Goal: Task Accomplishment & Management: Complete application form

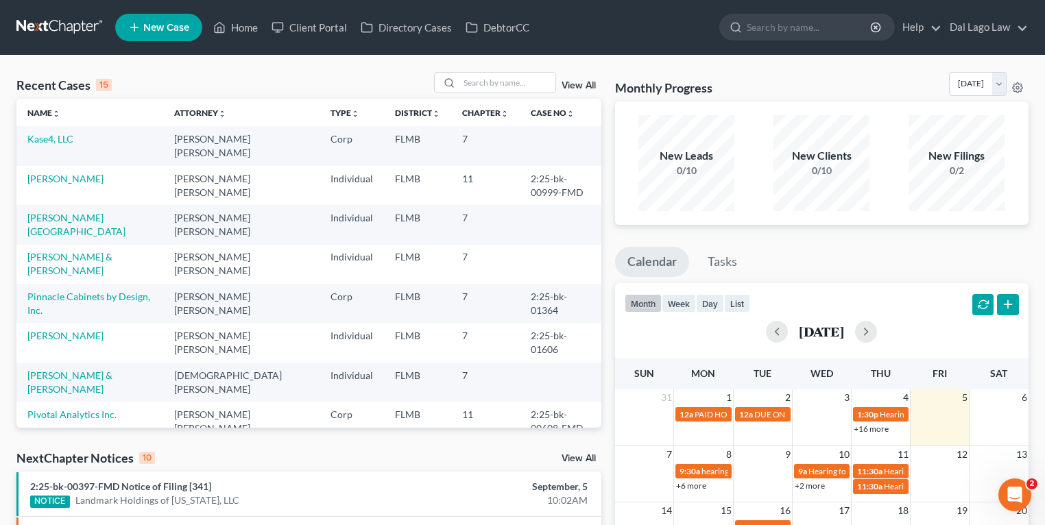
click at [135, 22] on icon at bounding box center [134, 27] width 12 height 16
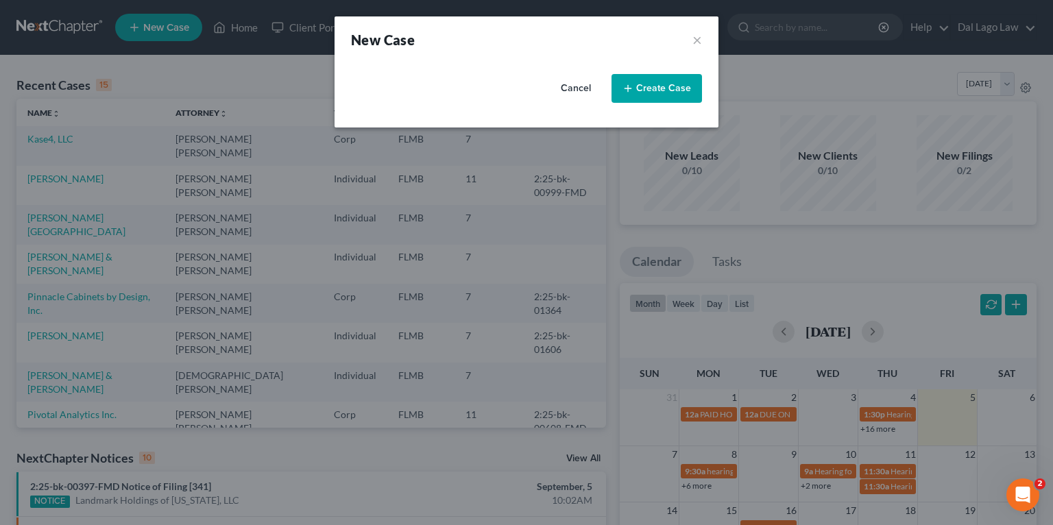
select select "15"
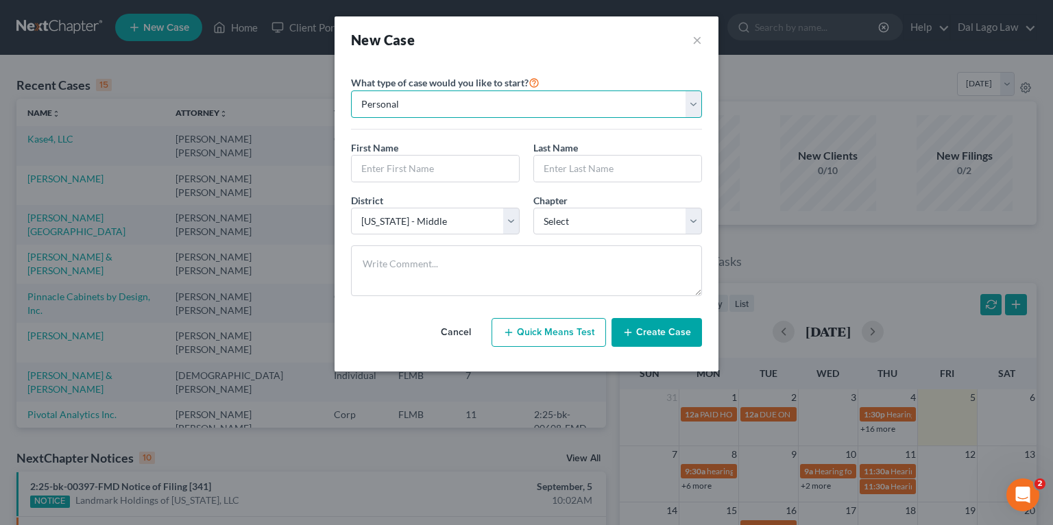
click at [408, 112] on select "Personal Business" at bounding box center [526, 103] width 351 height 27
select select "1"
click at [351, 90] on select "Personal Business" at bounding box center [526, 103] width 351 height 27
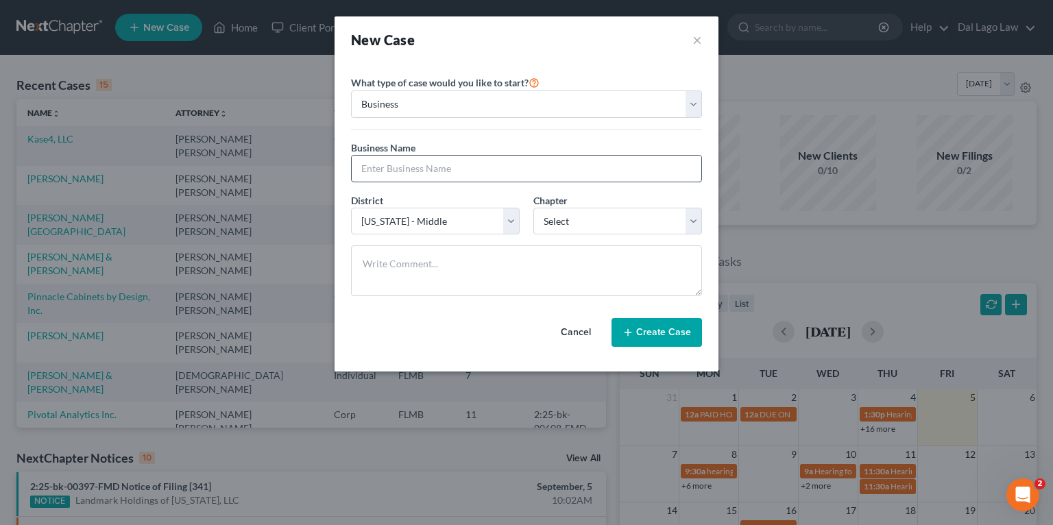
click at [389, 165] on input "text" at bounding box center [527, 169] width 350 height 26
paste input "[EMAIL_ADDRESS][DOMAIN_NAME]"
drag, startPoint x: 461, startPoint y: 165, endPoint x: 140, endPoint y: 134, distance: 322.3
click at [223, 147] on div "New Case × Please select case type * Bankruptcy Bankruptcy What type of case wo…" at bounding box center [526, 262] width 1053 height 525
click at [507, 159] on input "[EMAIL_ADDRESS][DOMAIN_NAME]" at bounding box center [527, 169] width 350 height 26
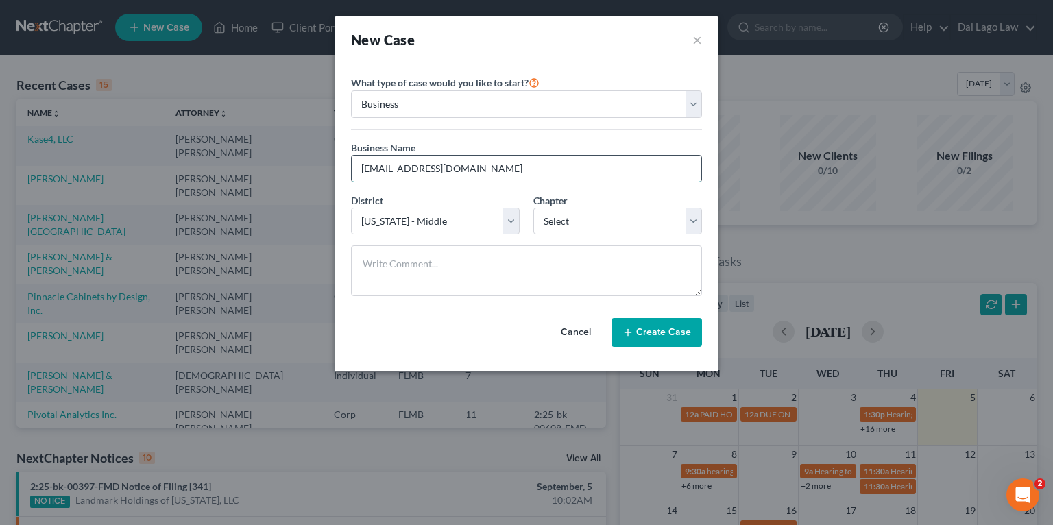
paste input "[PERSON_NAME] Contractors, Inc."
type input "[PERSON_NAME] Contractors, Inc."
drag, startPoint x: 477, startPoint y: 218, endPoint x: 494, endPoint y: 219, distance: 17.2
click at [477, 218] on select "Select [US_STATE] - [GEOGRAPHIC_DATA] [US_STATE] - [GEOGRAPHIC_DATA][US_STATE] …" at bounding box center [435, 221] width 169 height 27
drag, startPoint x: 482, startPoint y: 222, endPoint x: 606, endPoint y: 225, distance: 124.1
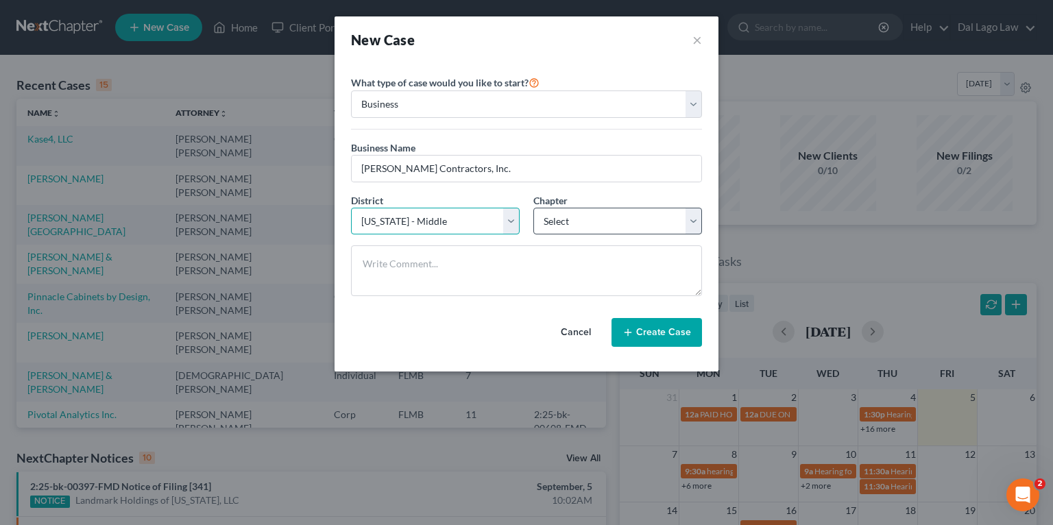
click at [482, 222] on select "Select [US_STATE] - [GEOGRAPHIC_DATA] [US_STATE] - [GEOGRAPHIC_DATA][US_STATE] …" at bounding box center [435, 221] width 169 height 27
click at [630, 219] on select "Select 7 11 12" at bounding box center [617, 221] width 169 height 27
select select "0"
click at [533, 208] on select "Select 7 11 12" at bounding box center [617, 221] width 169 height 27
click at [549, 278] on textarea at bounding box center [526, 270] width 351 height 51
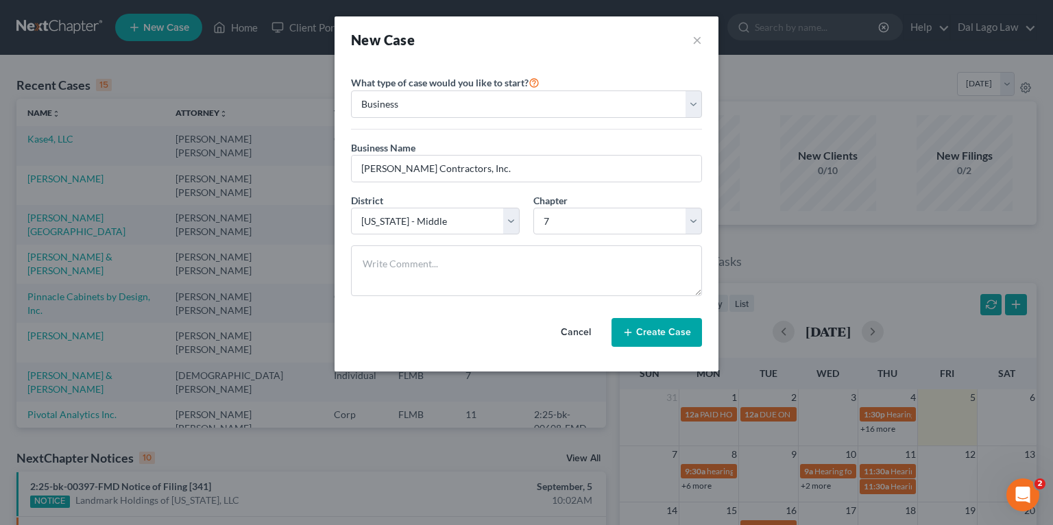
click at [654, 334] on button "Create Case" at bounding box center [656, 332] width 90 height 29
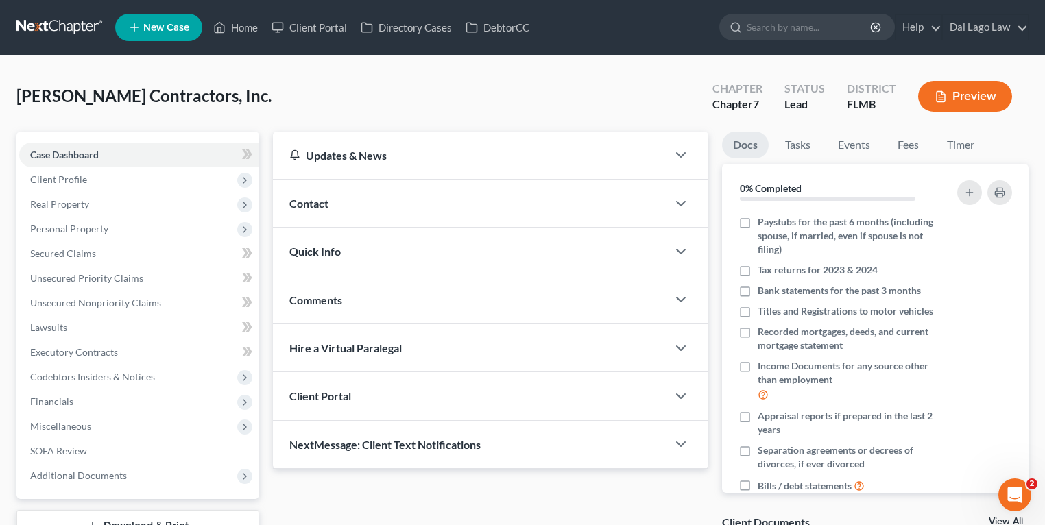
drag, startPoint x: 344, startPoint y: 200, endPoint x: 435, endPoint y: 241, distance: 100.0
click at [344, 200] on div "Contact" at bounding box center [470, 203] width 394 height 47
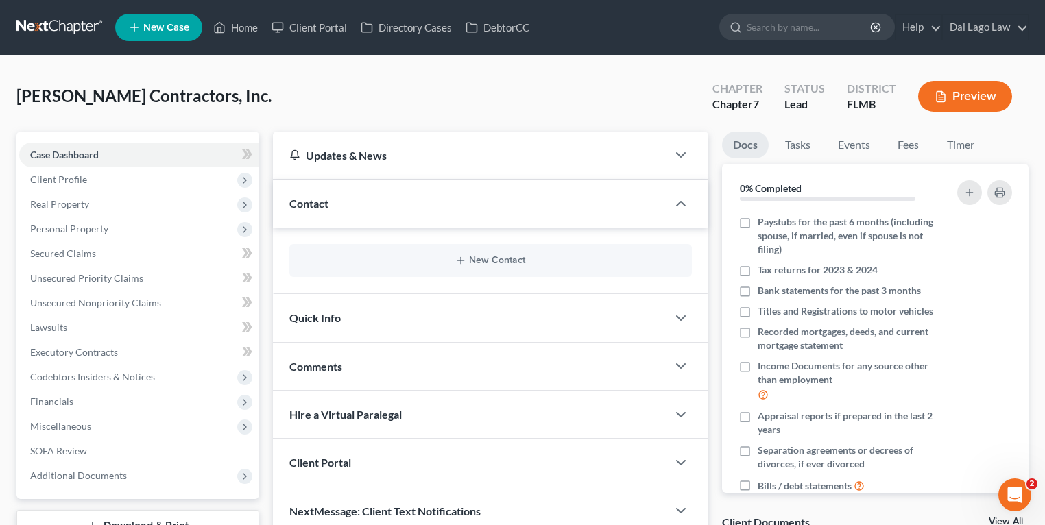
click at [464, 270] on div "New Contact" at bounding box center [490, 260] width 402 height 33
click at [496, 260] on button "New Contact" at bounding box center [490, 260] width 380 height 11
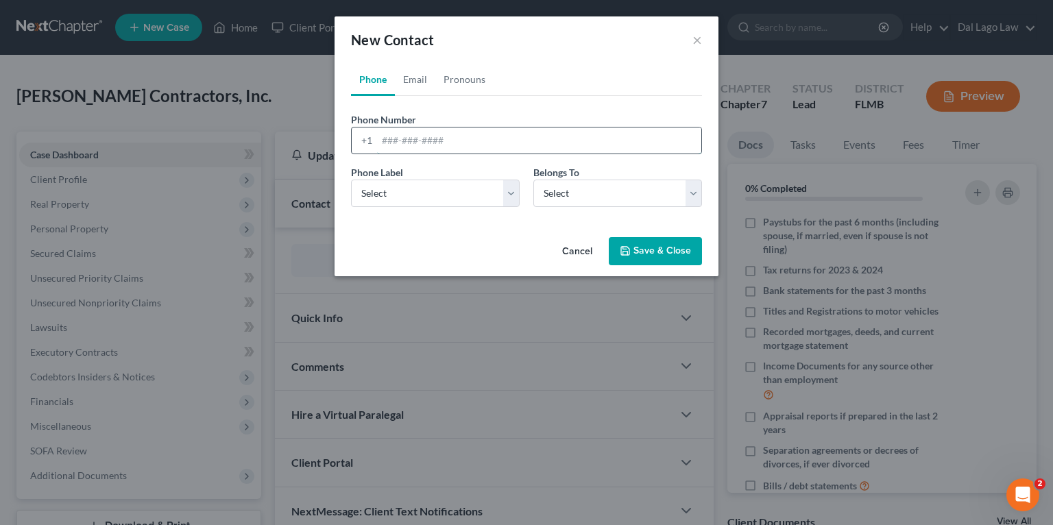
click at [430, 144] on input "tel" at bounding box center [539, 140] width 324 height 26
click at [482, 93] on link "Pronouns" at bounding box center [464, 79] width 58 height 33
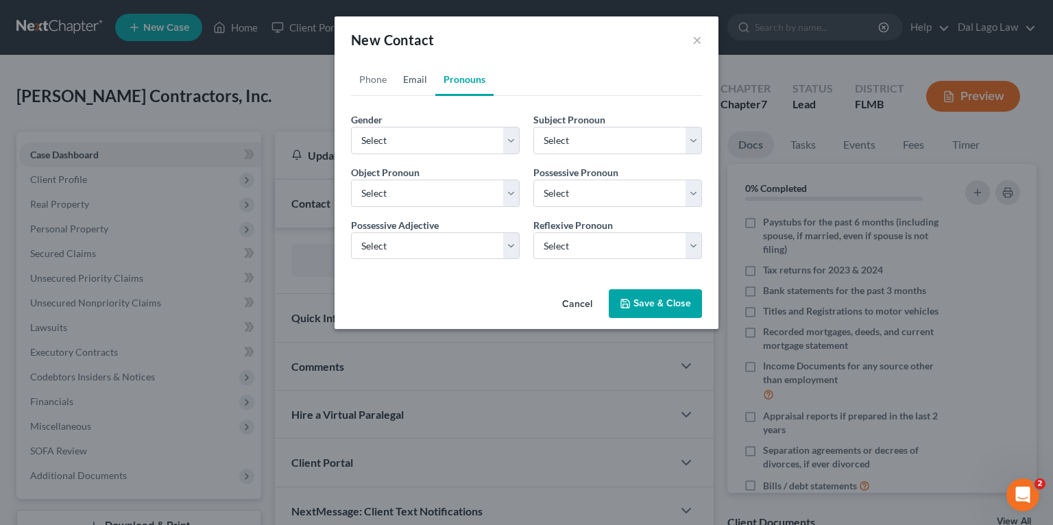
click at [415, 77] on link "Email" at bounding box center [415, 79] width 40 height 33
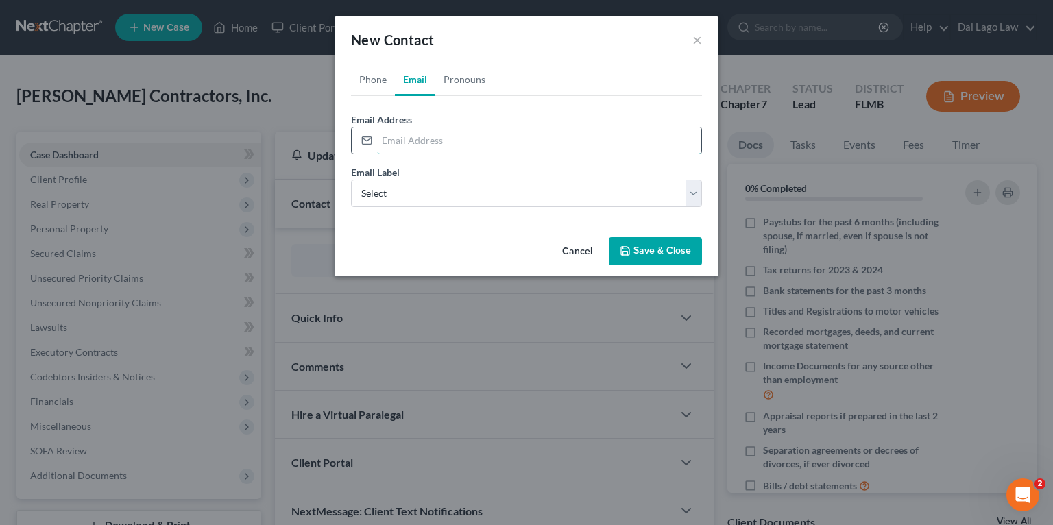
click at [428, 144] on input "email" at bounding box center [539, 140] width 324 height 26
paste input "[EMAIL_ADDRESS][DOMAIN_NAME]"
type input "[EMAIL_ADDRESS][DOMAIN_NAME]"
drag, startPoint x: 371, startPoint y: 195, endPoint x: 384, endPoint y: 200, distance: 14.1
click at [371, 195] on select "Select Home Work Other" at bounding box center [526, 193] width 351 height 27
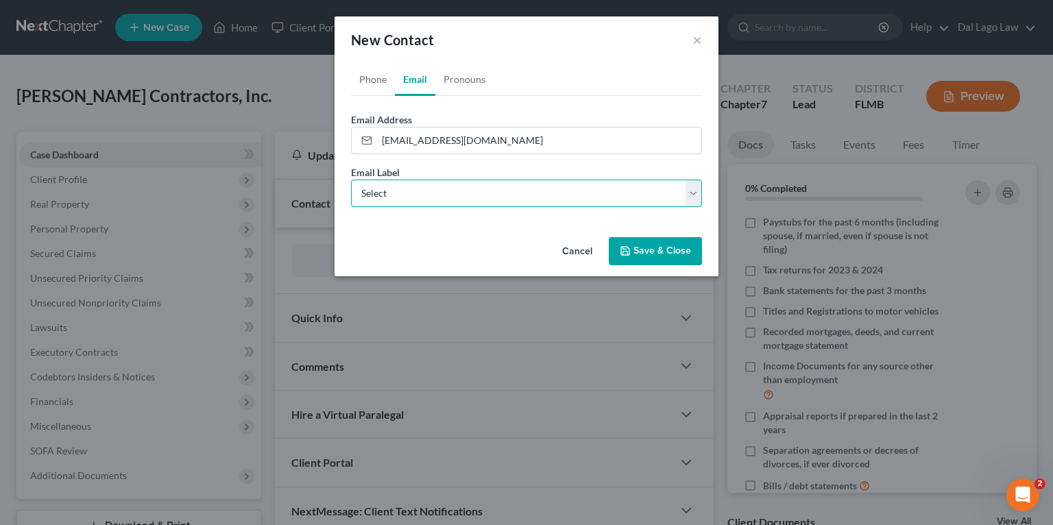
select select "2"
click at [351, 180] on select "Select Home Work Other" at bounding box center [526, 193] width 351 height 27
click at [480, 245] on div "Cancel Save & Close" at bounding box center [526, 254] width 384 height 45
click at [658, 252] on button "Save & Close" at bounding box center [655, 251] width 93 height 29
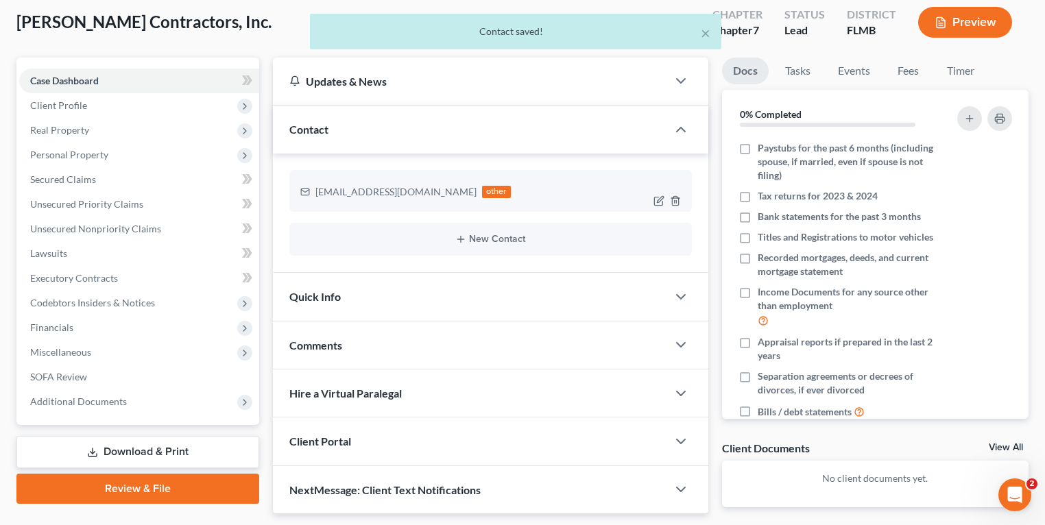
scroll to position [130, 0]
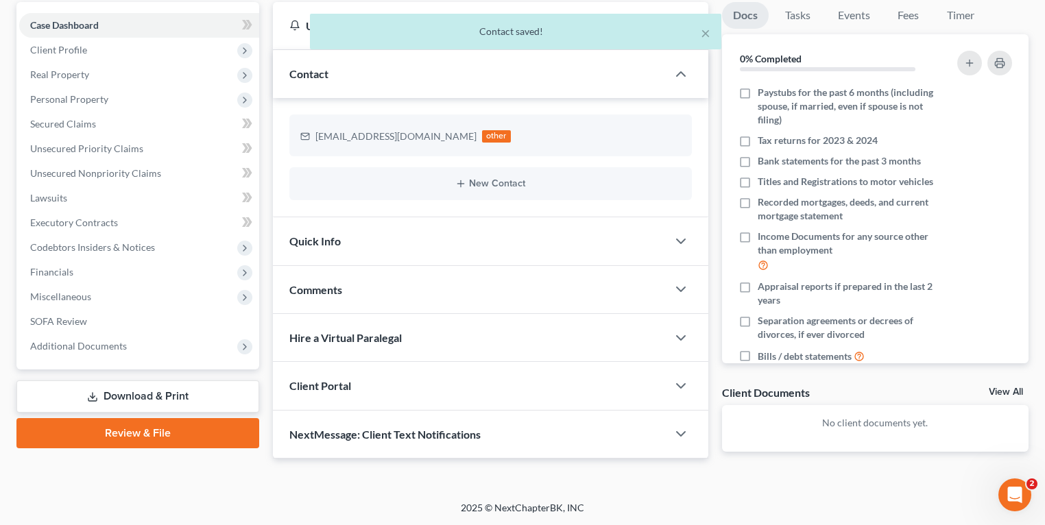
click at [343, 380] on span "Client Portal" at bounding box center [320, 385] width 62 height 13
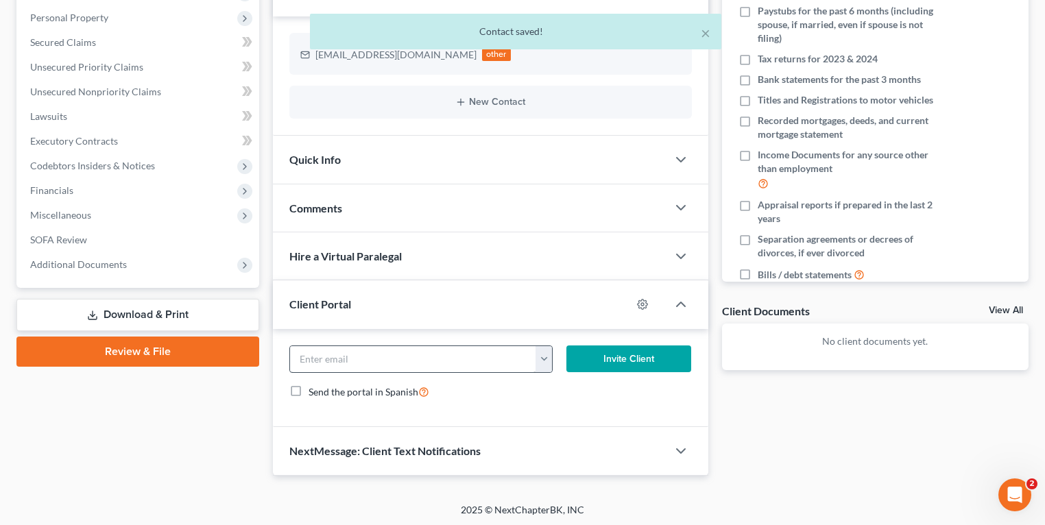
scroll to position [212, 0]
click at [447, 361] on input "email" at bounding box center [413, 358] width 246 height 26
paste input "[EMAIL_ADDRESS][DOMAIN_NAME]"
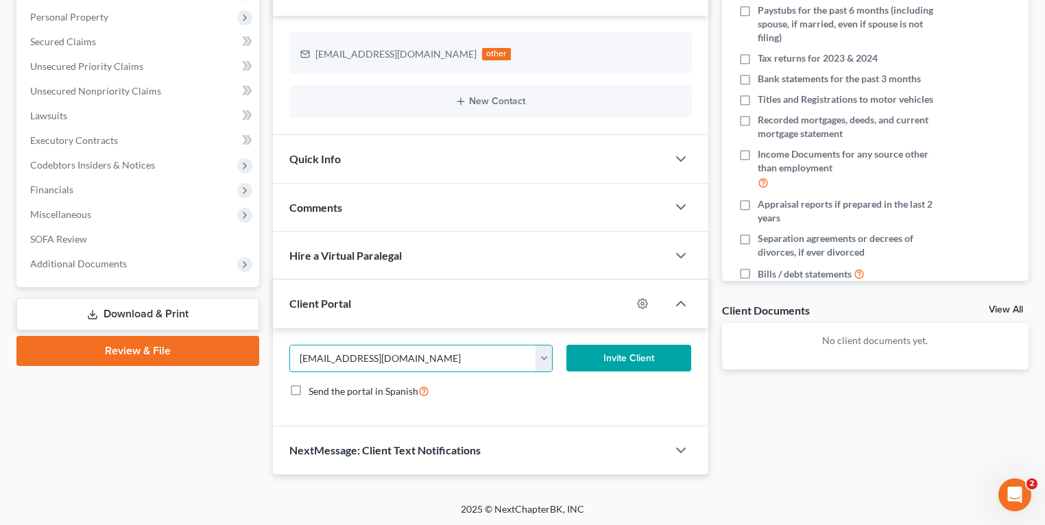
type input "[EMAIL_ADDRESS][DOMAIN_NAME]"
click at [600, 359] on button "Invite Client" at bounding box center [628, 358] width 125 height 27
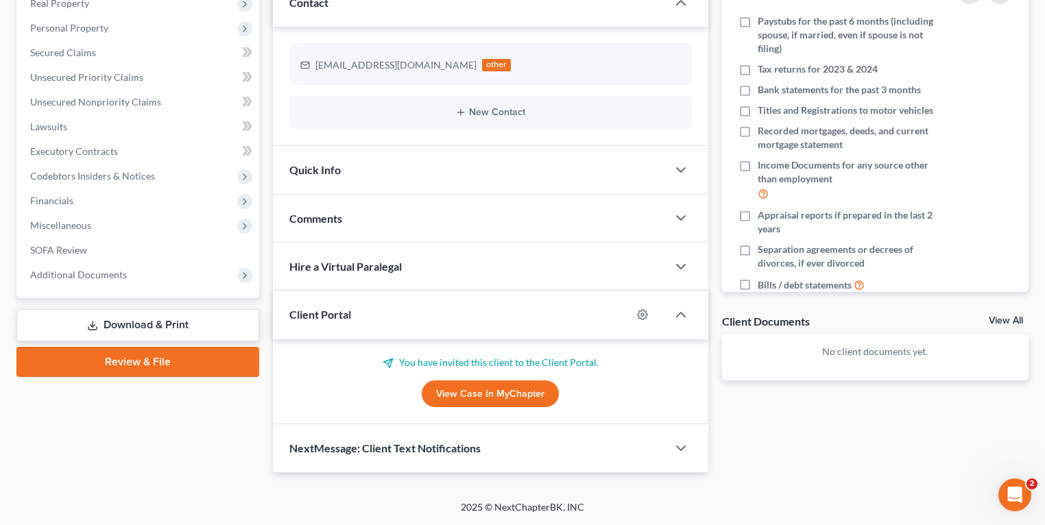
scroll to position [199, 0]
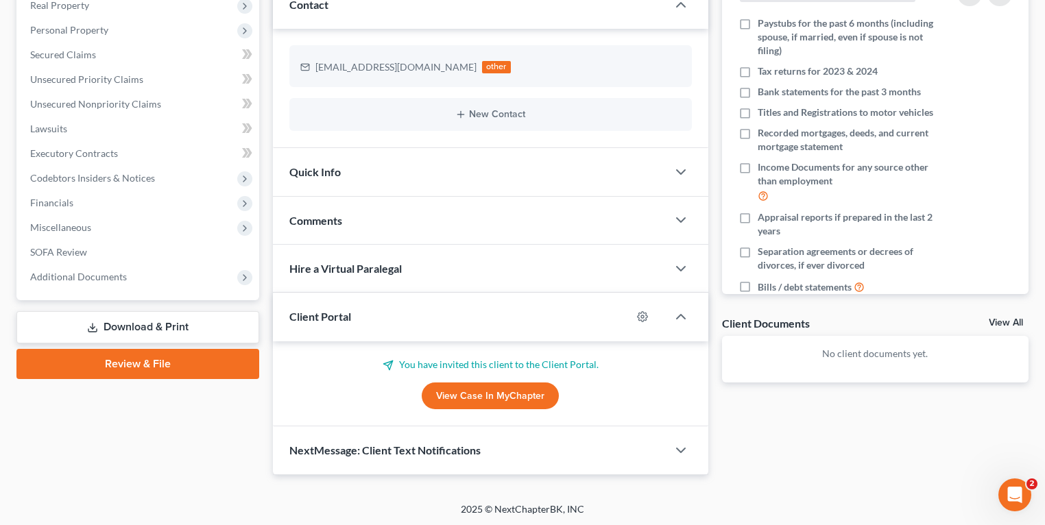
click at [385, 447] on span "NextMessage: Client Text Notifications" at bounding box center [384, 449] width 191 height 13
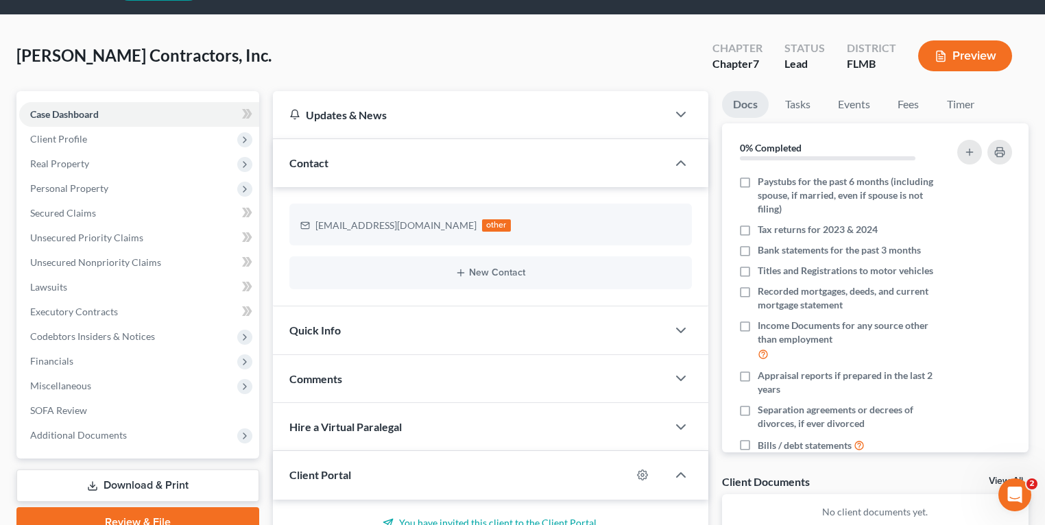
scroll to position [165, 0]
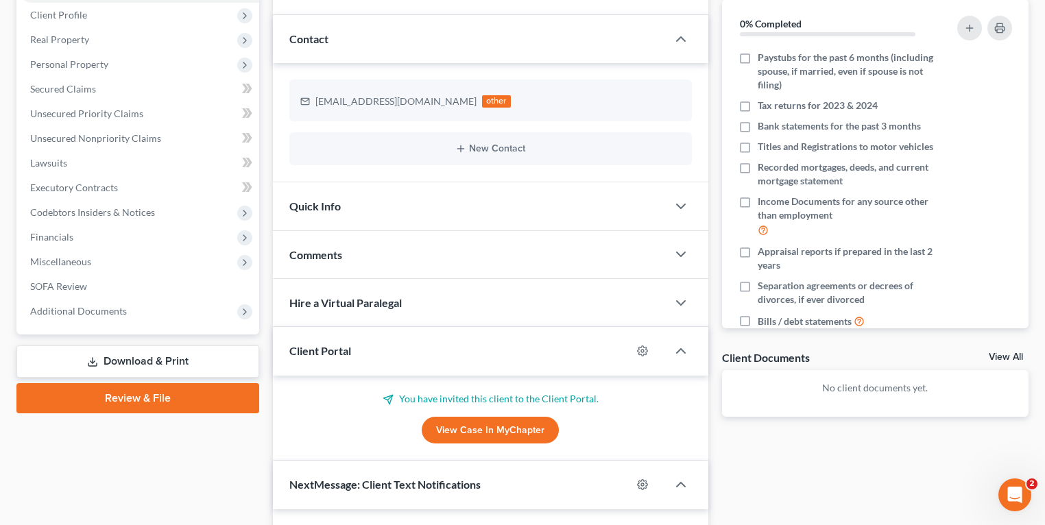
drag, startPoint x: 646, startPoint y: 355, endPoint x: 653, endPoint y: 362, distance: 9.7
click at [646, 354] on div at bounding box center [649, 351] width 36 height 22
click at [642, 353] on icon "button" at bounding box center [642, 351] width 10 height 10
select select "0"
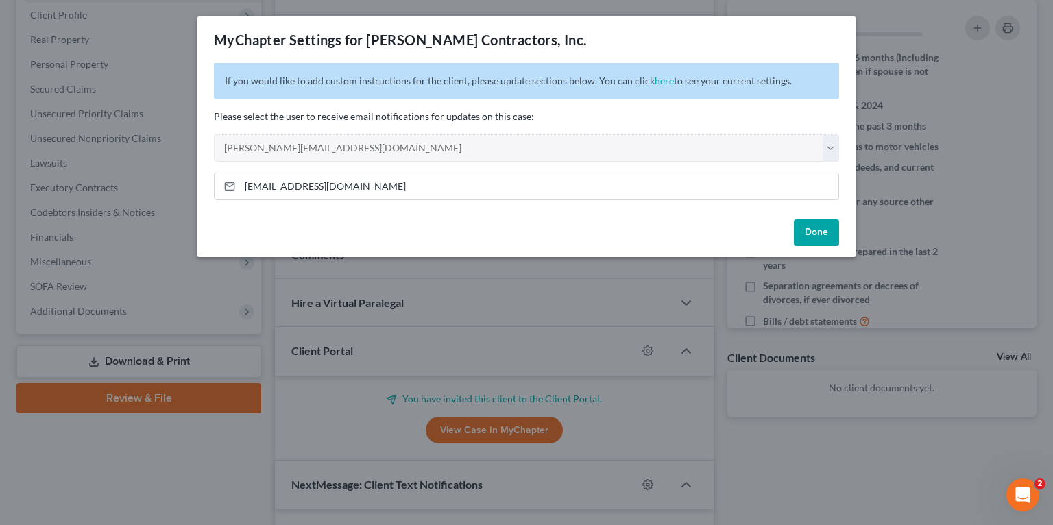
click at [803, 239] on button "Done" at bounding box center [816, 232] width 45 height 27
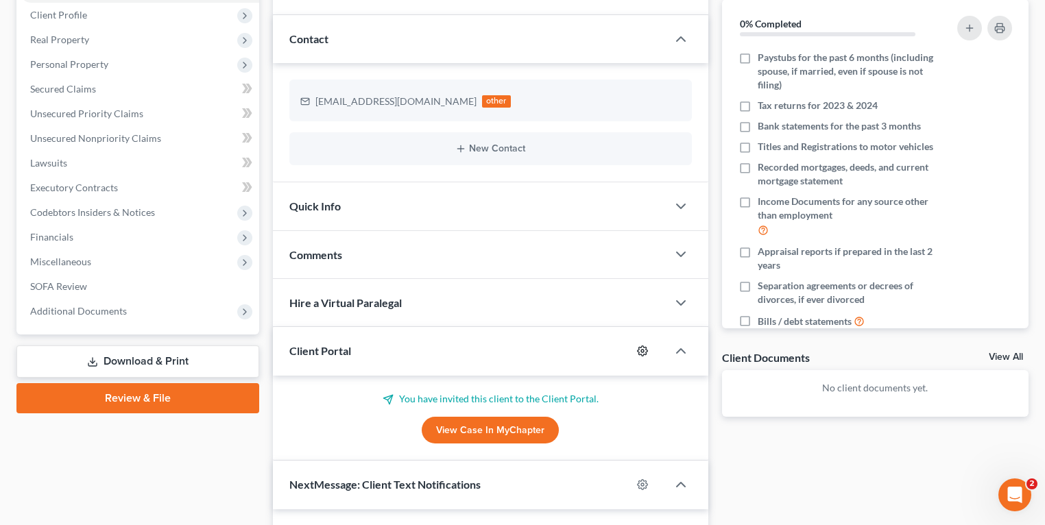
click at [647, 346] on icon "button" at bounding box center [642, 350] width 11 height 11
select select "0"
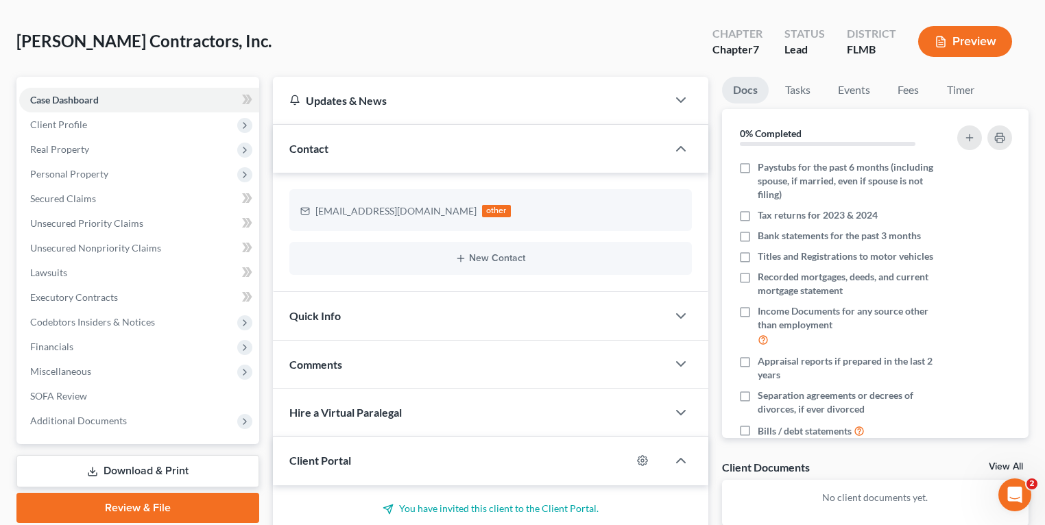
scroll to position [0, 0]
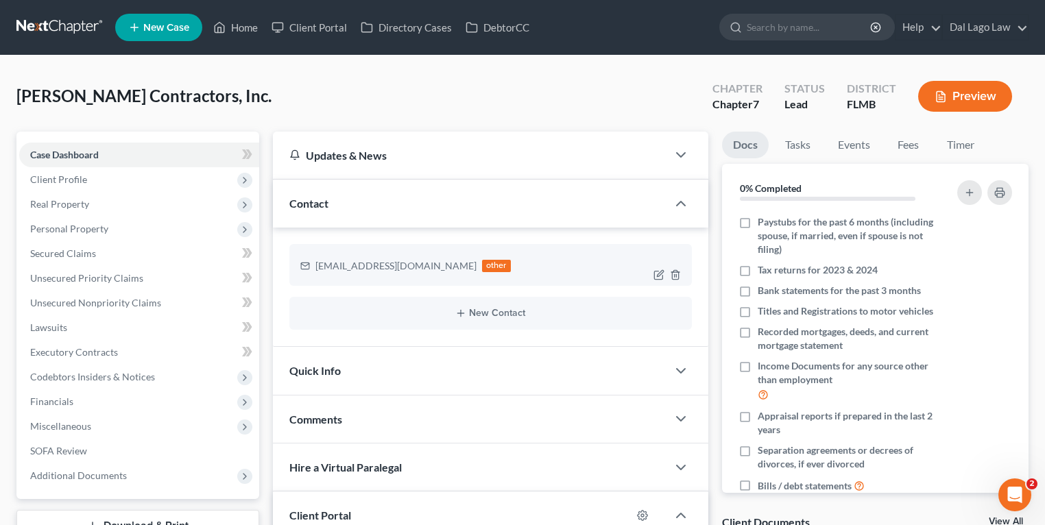
click at [397, 262] on div "[EMAIL_ADDRESS][DOMAIN_NAME]" at bounding box center [395, 266] width 161 height 14
drag, startPoint x: 314, startPoint y: 269, endPoint x: 406, endPoint y: 271, distance: 91.9
click at [406, 271] on div "[EMAIL_ADDRESS][DOMAIN_NAME] other" at bounding box center [405, 266] width 210 height 18
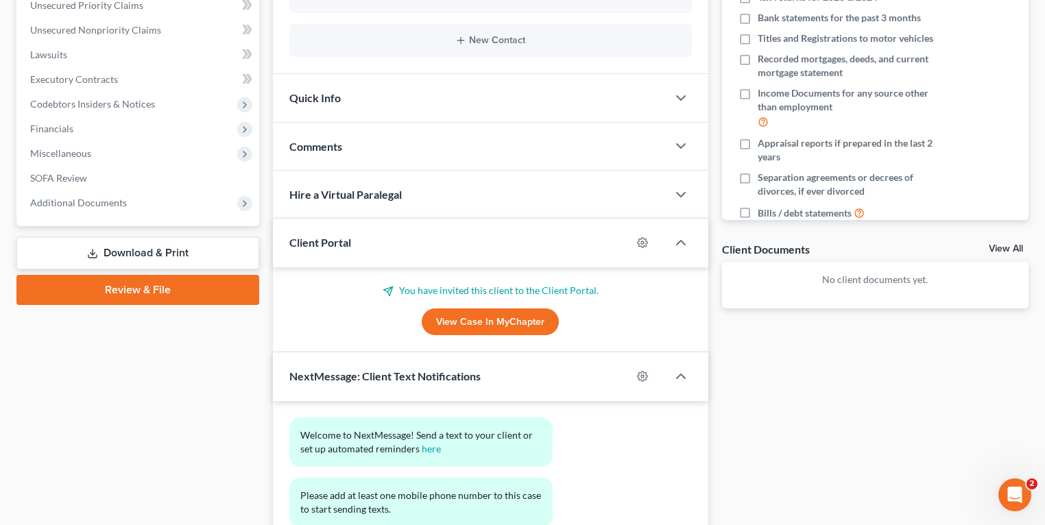
scroll to position [274, 0]
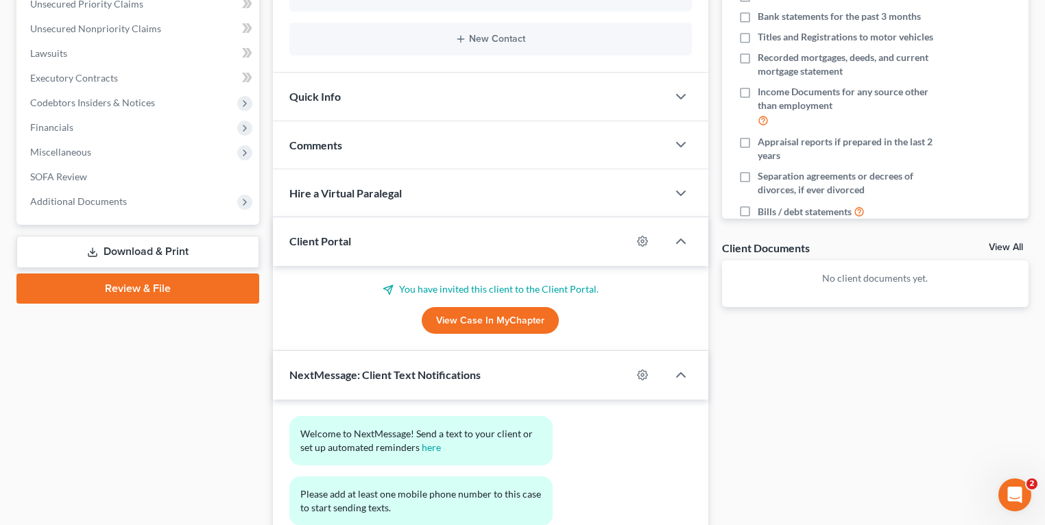
click at [650, 239] on div at bounding box center [649, 241] width 36 height 22
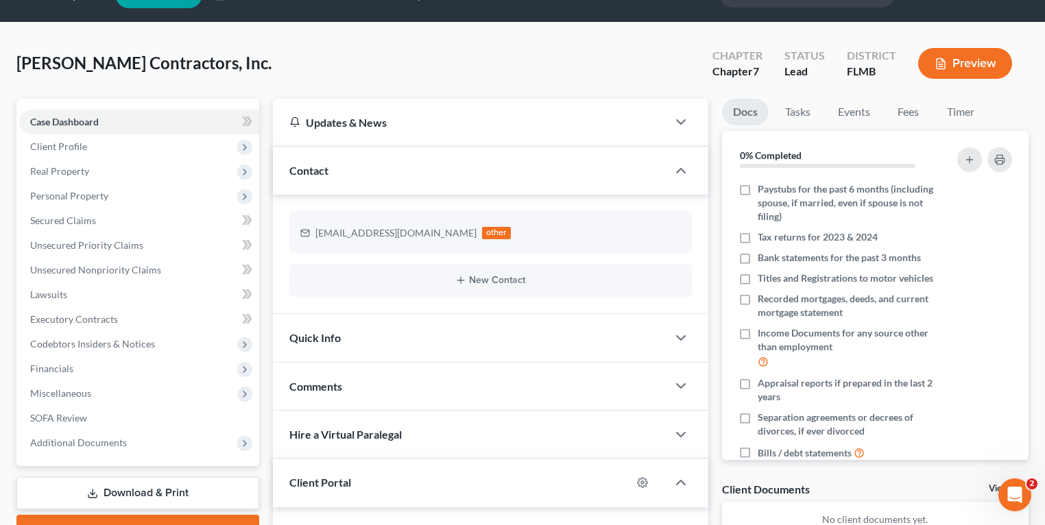
scroll to position [0, 0]
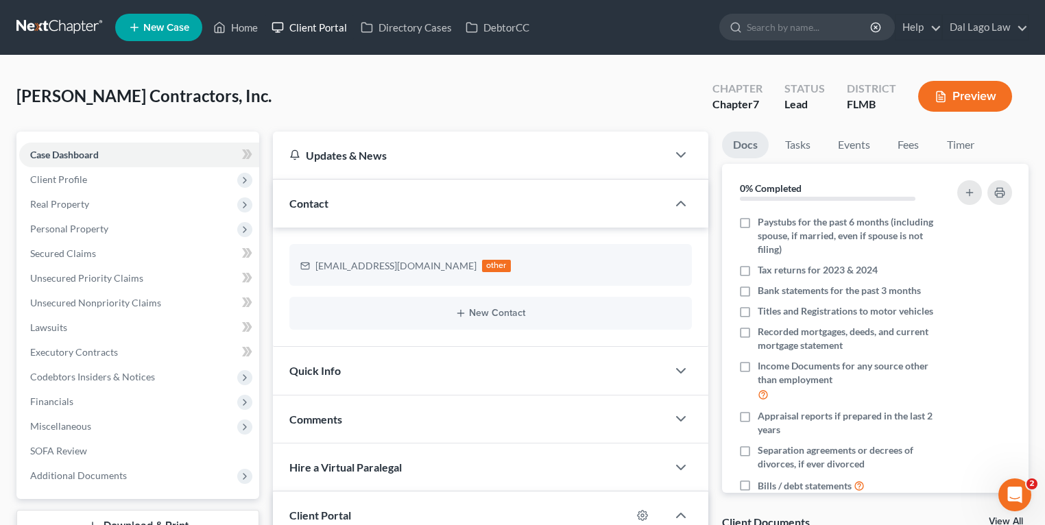
click at [326, 31] on link "Client Portal" at bounding box center [309, 27] width 89 height 25
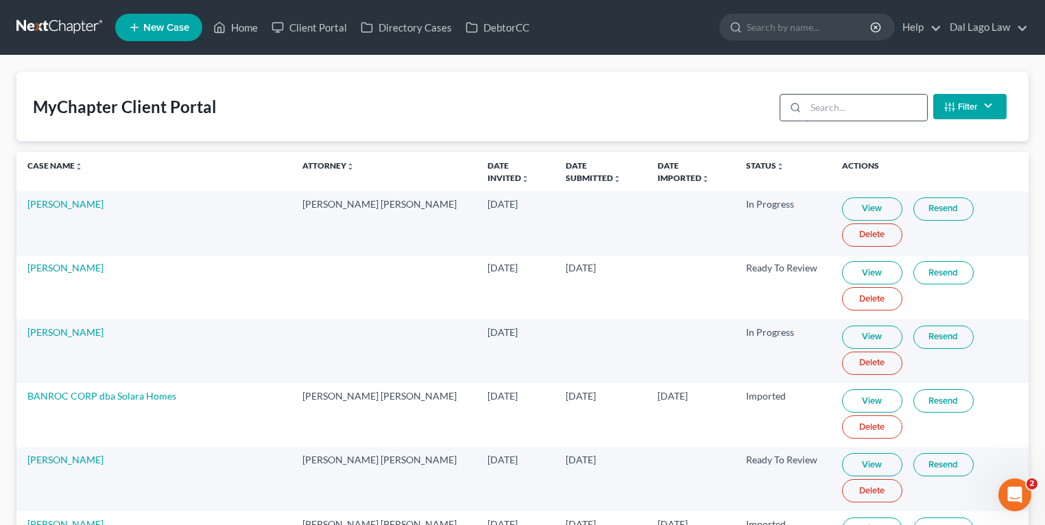
click at [815, 109] on input "search" at bounding box center [865, 108] width 121 height 26
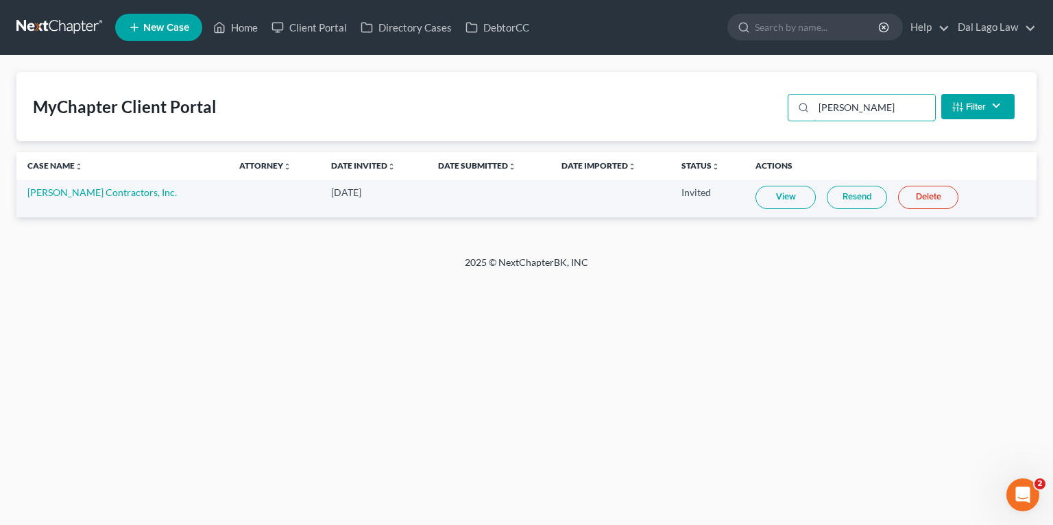
type input "[PERSON_NAME]"
click at [782, 205] on link "View" at bounding box center [785, 197] width 60 height 23
